Goal: Task Accomplishment & Management: Manage account settings

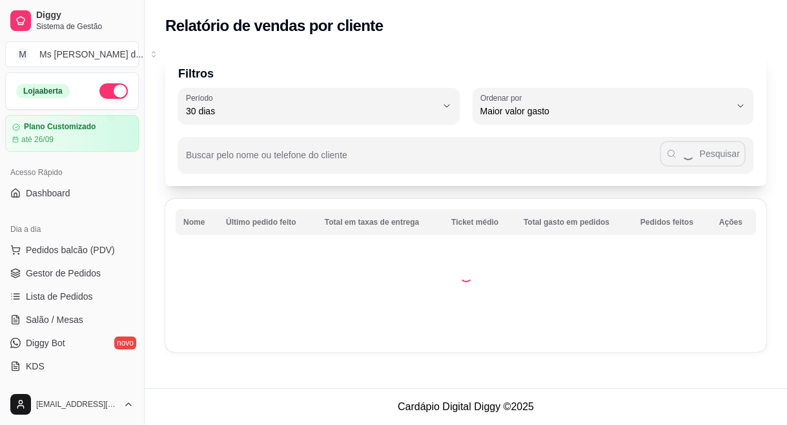
select select "30"
select select "HIGHEST_TOTAL_SPENT_WITH_ORDERS"
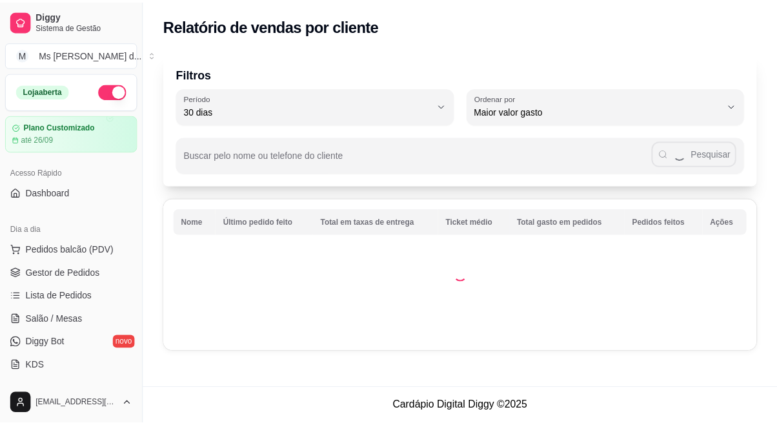
scroll to position [272, 0]
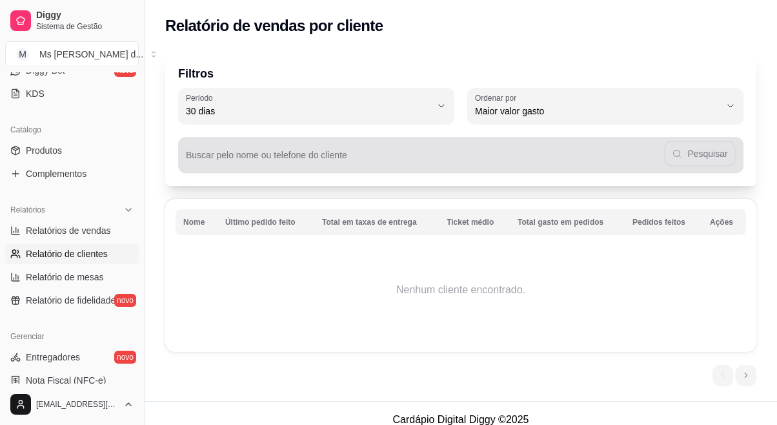
click at [703, 162] on div "Pesquisar" at bounding box center [461, 155] width 550 height 26
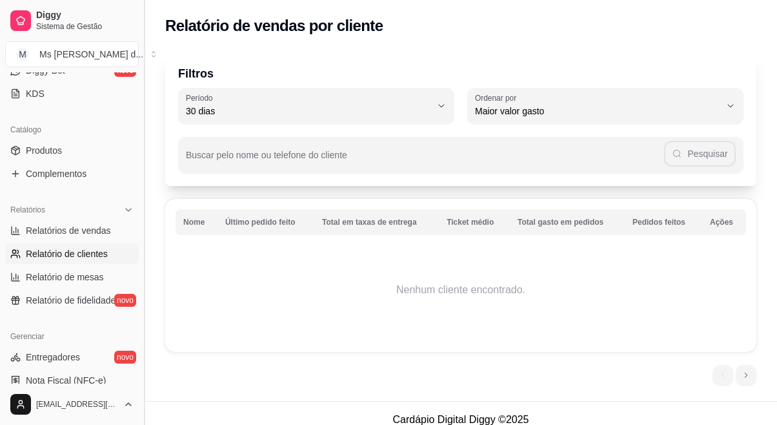
click at [139, 167] on button "Toggle Sidebar" at bounding box center [144, 212] width 10 height 425
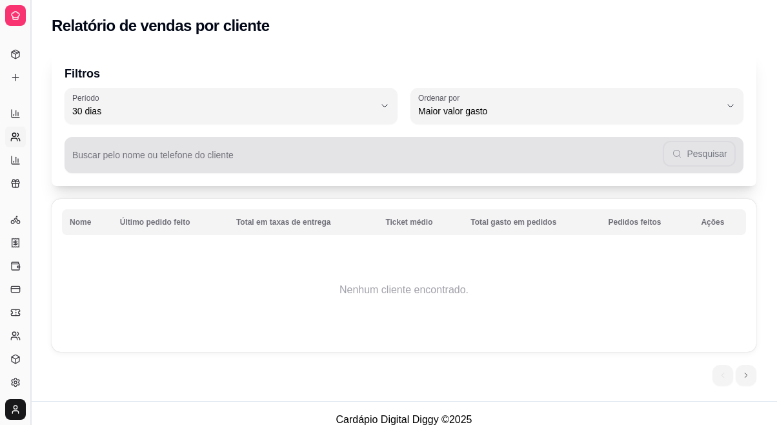
scroll to position [157, 0]
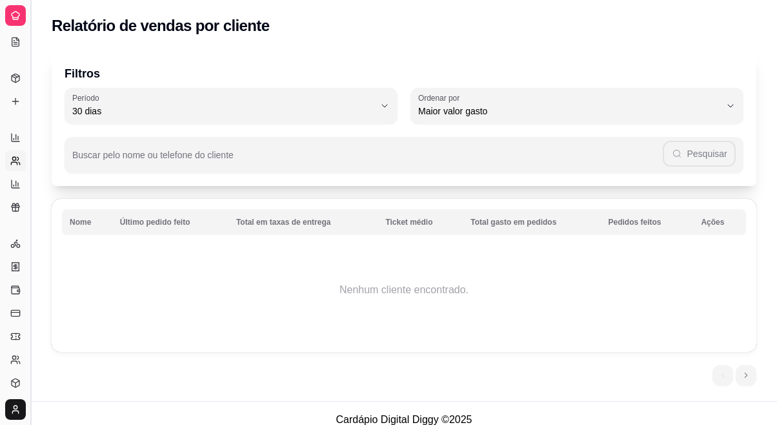
click at [31, 178] on button "Toggle Sidebar" at bounding box center [30, 212] width 10 height 425
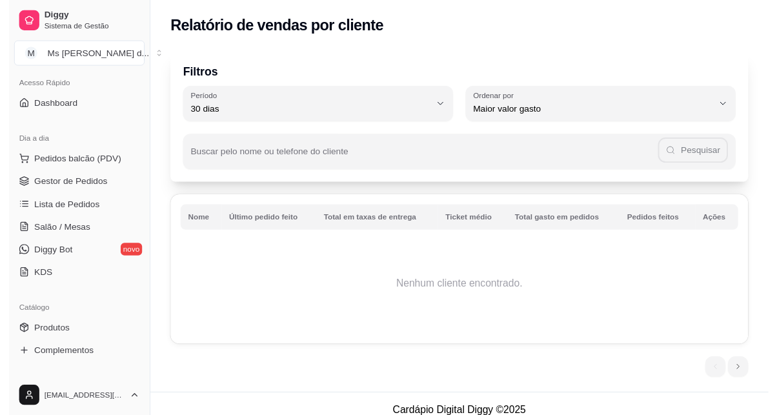
scroll to position [76, 0]
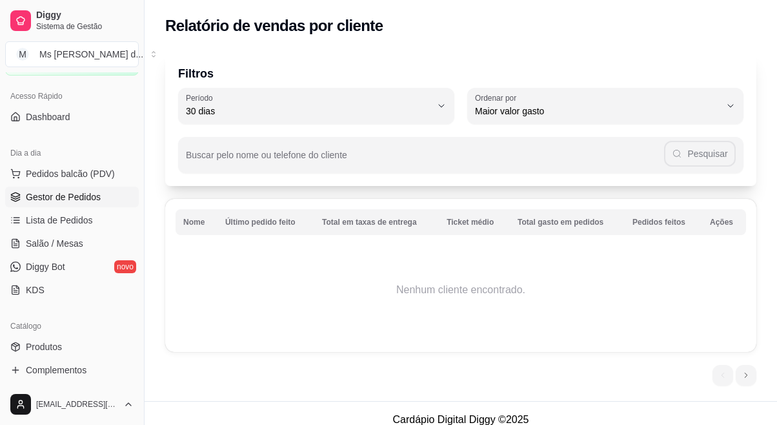
click at [86, 196] on span "Gestor de Pedidos" at bounding box center [63, 196] width 75 height 13
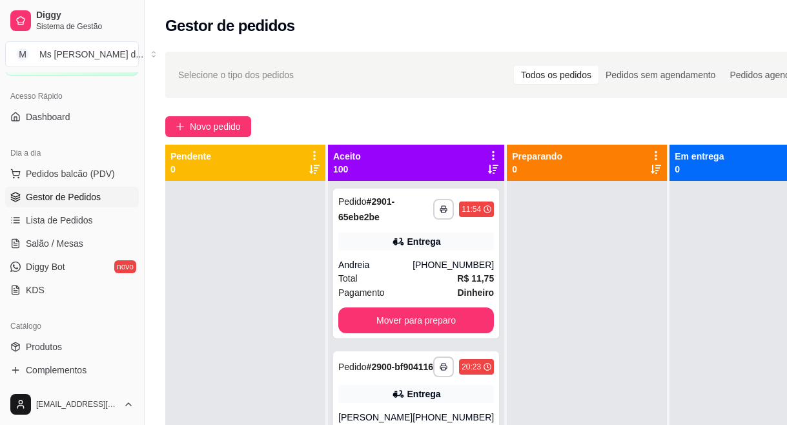
click at [86, 196] on span "Gestor de Pedidos" at bounding box center [63, 196] width 75 height 13
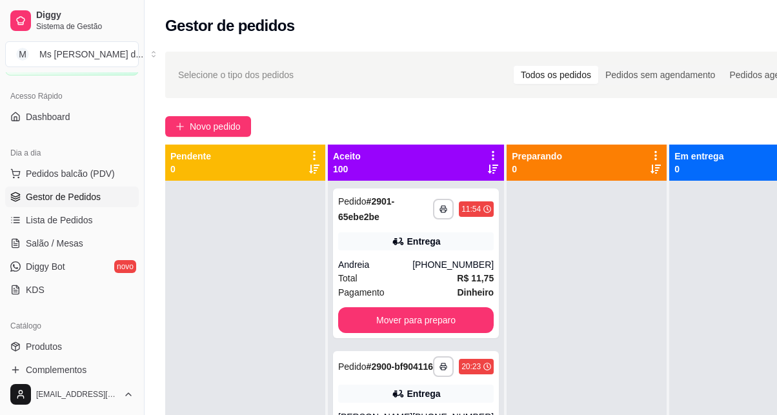
click at [487, 154] on icon at bounding box center [493, 156] width 12 height 12
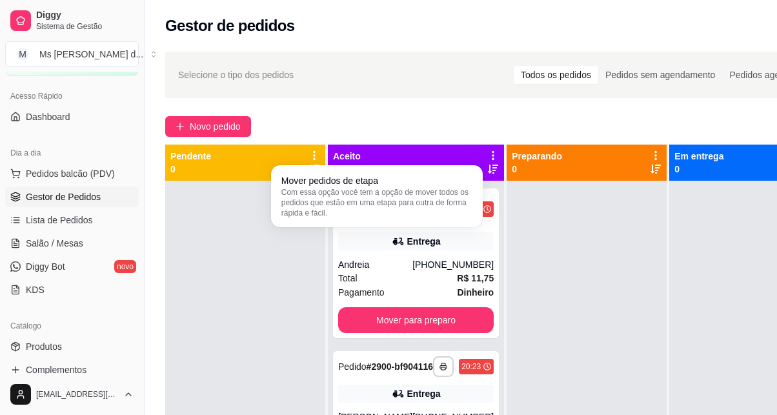
click at [416, 152] on div "Aceito 100" at bounding box center [416, 163] width 166 height 26
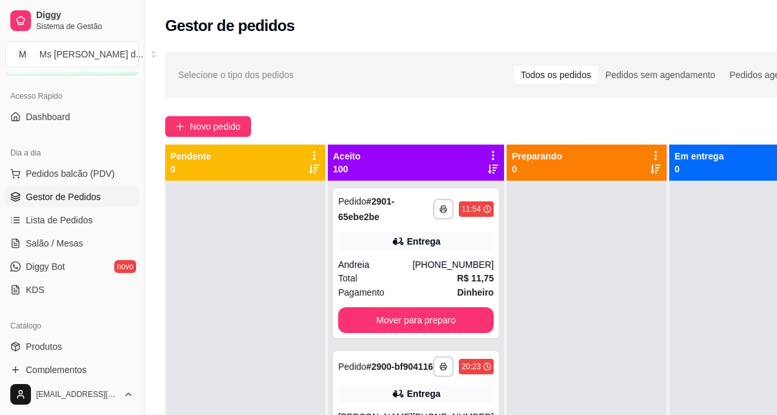
click at [471, 167] on div "Aceito 100" at bounding box center [416, 163] width 166 height 26
click at [487, 167] on div at bounding box center [493, 162] width 12 height 25
click at [488, 168] on icon at bounding box center [493, 169] width 10 height 10
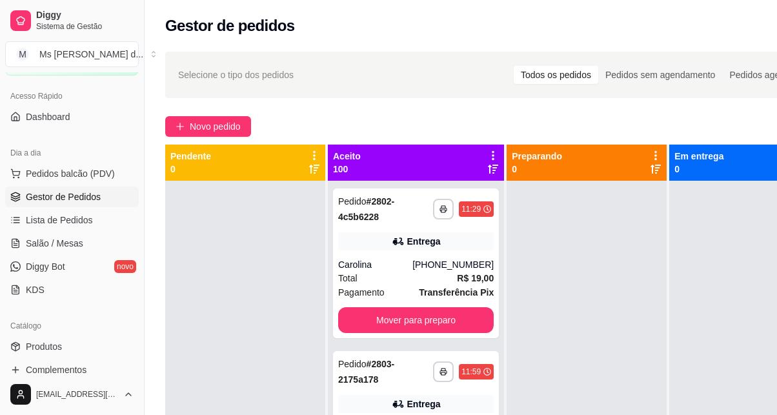
click at [492, 156] on icon at bounding box center [493, 155] width 3 height 9
click at [492, 156] on icon at bounding box center [493, 155] width 2 height 9
click at [492, 156] on icon at bounding box center [493, 155] width 3 height 9
click at [492, 156] on icon at bounding box center [493, 155] width 2 height 9
click at [488, 172] on icon at bounding box center [493, 169] width 10 height 10
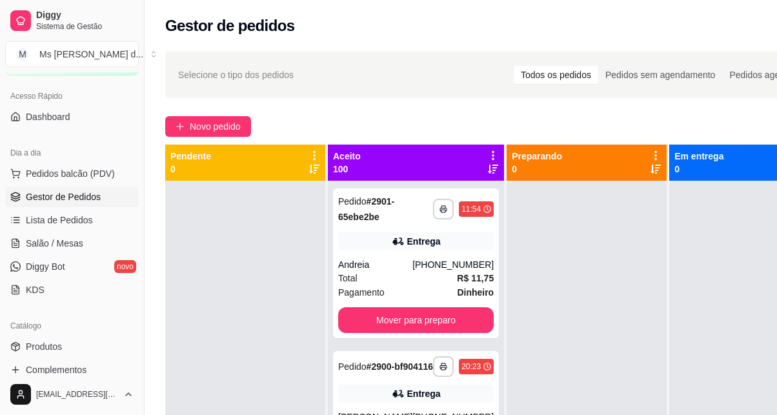
click at [488, 172] on icon at bounding box center [493, 169] width 10 height 10
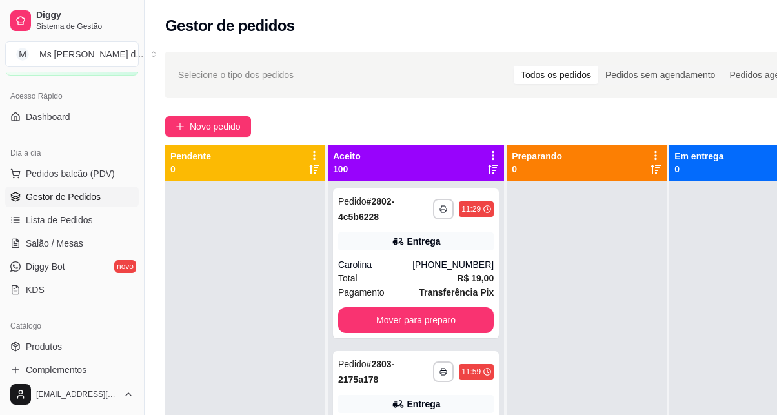
click at [402, 151] on div "Aceito 100" at bounding box center [416, 163] width 166 height 26
click at [405, 165] on div "Aceito 100" at bounding box center [416, 163] width 166 height 26
click at [403, 167] on div "Aceito 100" at bounding box center [416, 163] width 166 height 26
click at [487, 155] on icon at bounding box center [493, 156] width 12 height 12
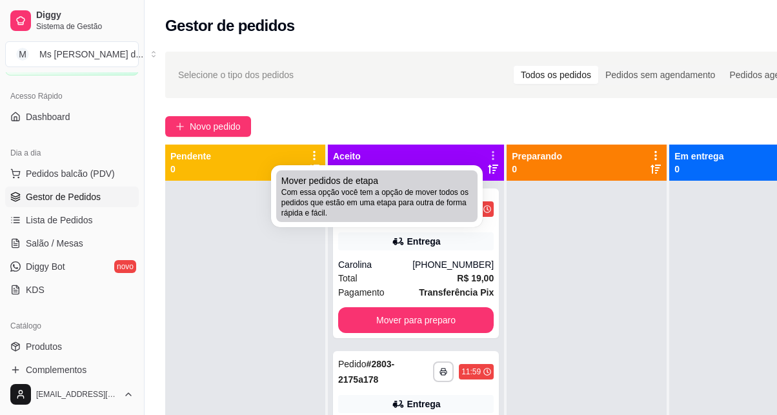
click at [438, 186] on div "Mover pedidos de etapa Com essa opção você tem a opção de mover todos os pedido…" at bounding box center [377, 196] width 191 height 44
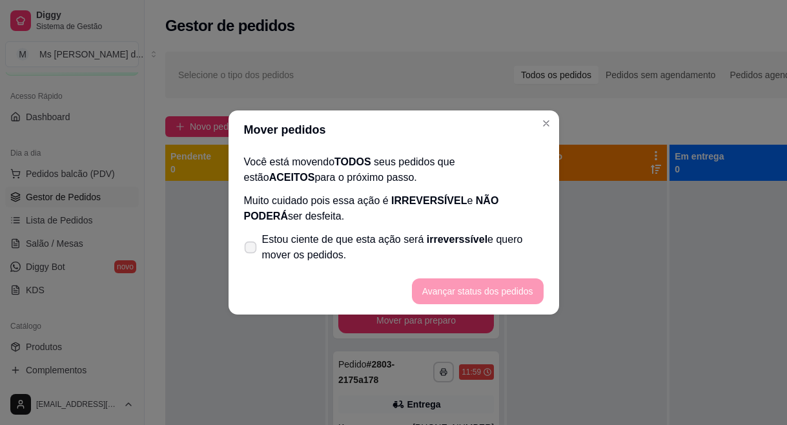
click at [389, 234] on span "Estou ciente de que esta ação será irreverssível e quero mover os pedidos." at bounding box center [403, 247] width 282 height 31
click at [252, 250] on input "Estou ciente de que esta ação será irreverssível e quero mover os pedidos." at bounding box center [247, 254] width 8 height 8
checkbox input "true"
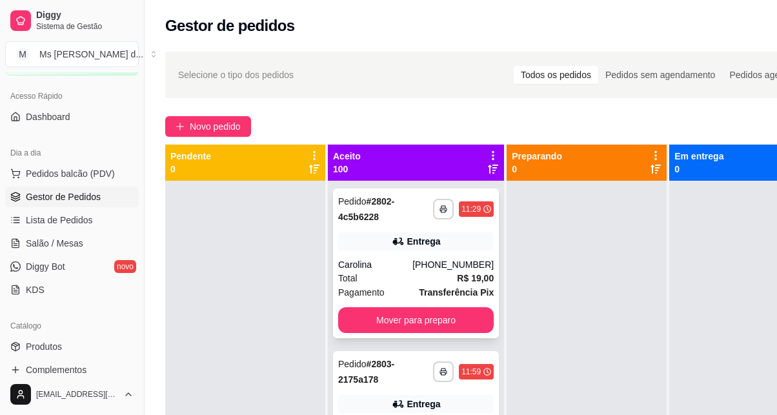
click at [398, 290] on div "Pagamento Transferência Pix" at bounding box center [416, 292] width 156 height 14
click at [559, 57] on div "Selecione o tipo dos pedidos Todos os pedidos Pedidos sem agendamento Pedidos a…" at bounding box center [498, 75] width 666 height 46
click at [488, 172] on icon at bounding box center [493, 169] width 10 height 10
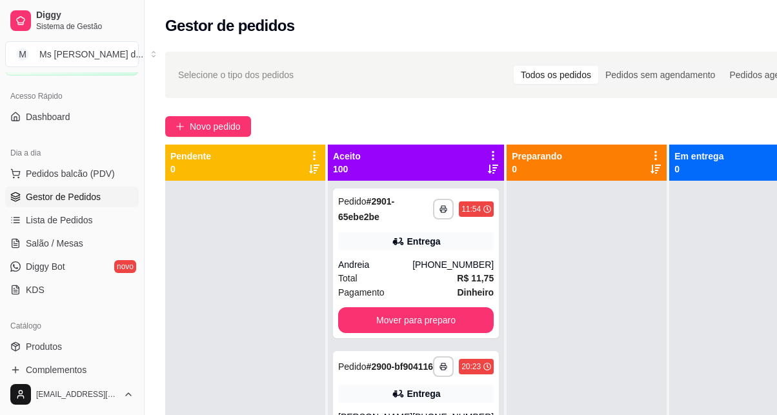
click at [487, 156] on icon at bounding box center [493, 156] width 12 height 12
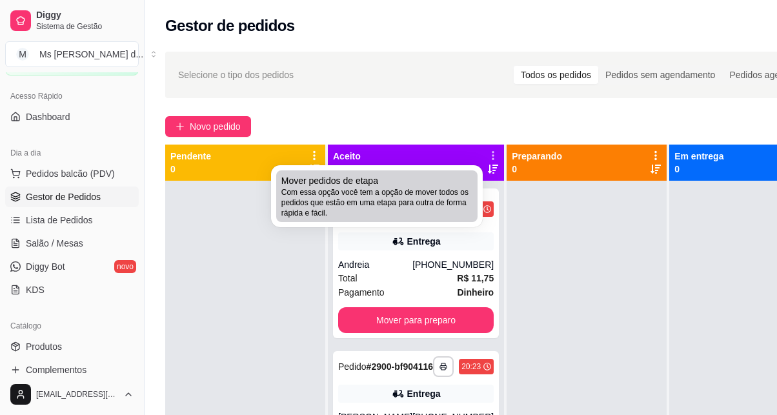
click at [447, 176] on div "Mover pedidos de etapa Com essa opção você tem a opção de mover todos os pedido…" at bounding box center [377, 196] width 191 height 44
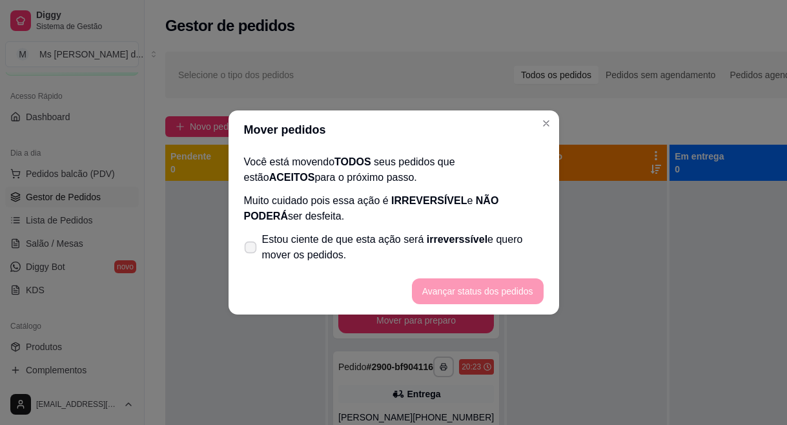
click at [379, 239] on span "Estou ciente de que esta ação será irreverssível e quero mover os pedidos." at bounding box center [403, 247] width 282 height 31
click at [252, 250] on input "Estou ciente de que esta ação será irreverssível e quero mover os pedidos." at bounding box center [247, 254] width 8 height 8
checkbox input "true"
click at [454, 291] on button "Avançar status dos pedidos" at bounding box center [478, 291] width 128 height 25
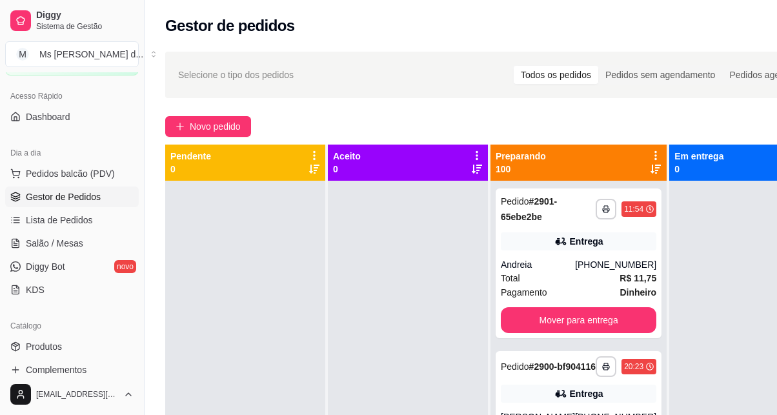
click at [477, 153] on div "Aceito 0" at bounding box center [408, 163] width 160 height 36
click at [477, 153] on icon at bounding box center [477, 155] width 3 height 9
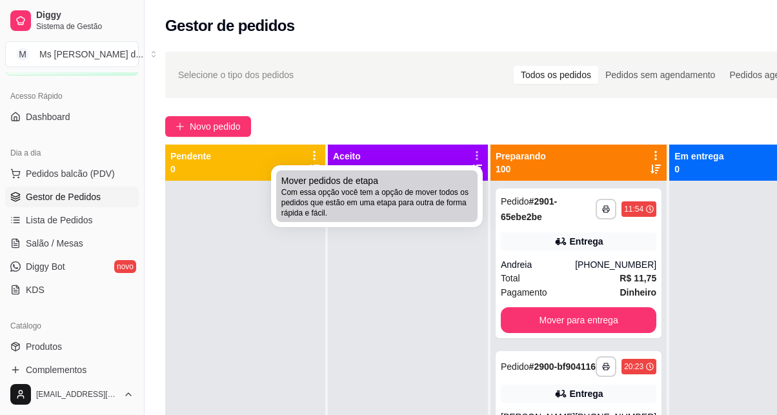
click at [447, 183] on div "Mover pedidos de etapa Com essa opção você tem a opção de mover todos os pedido…" at bounding box center [377, 196] width 191 height 44
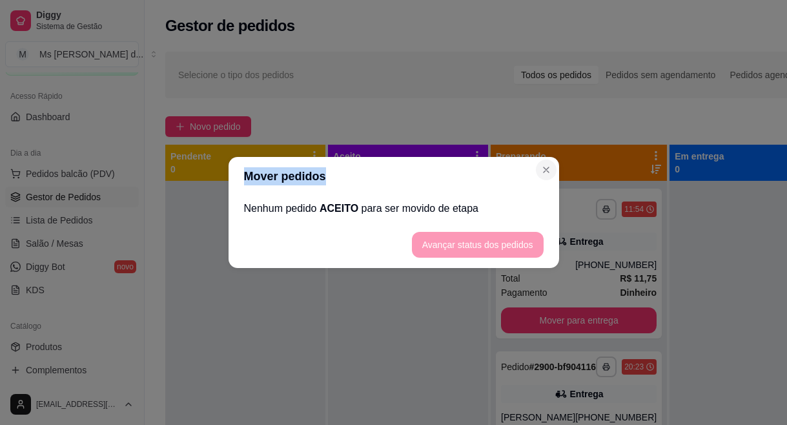
drag, startPoint x: 519, startPoint y: 179, endPoint x: 546, endPoint y: 172, distance: 28.2
click at [546, 172] on section "Mover pedidos Nenhum pedido ACEITO para ser movido de etapa Avançar status dos …" at bounding box center [394, 212] width 331 height 111
